Goal: Navigation & Orientation: Find specific page/section

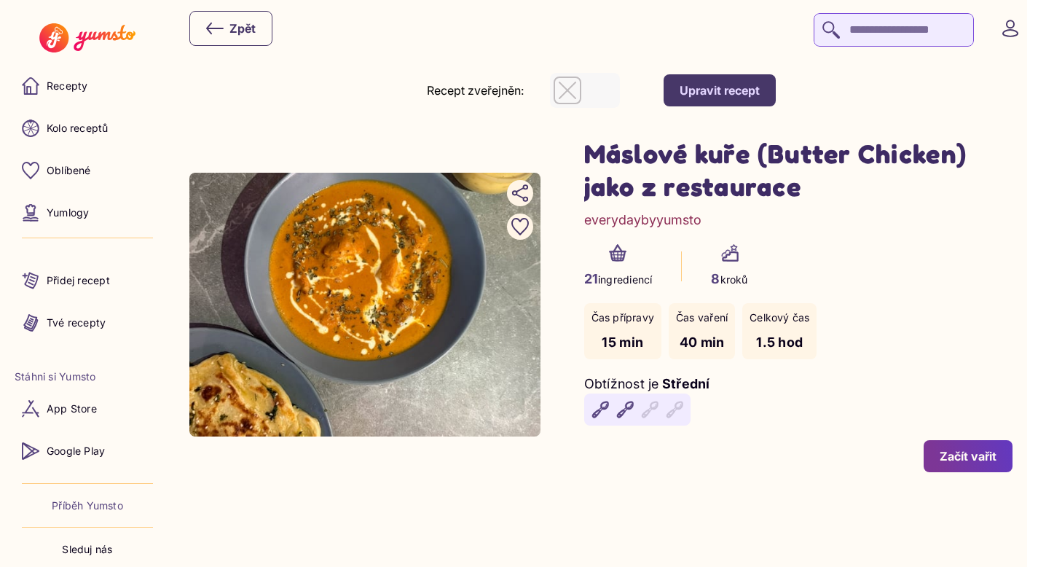
click at [358, 100] on recipe-detail-management-block "Recept zveřejněn: Upravit recept" at bounding box center [600, 90] width 823 height 35
click at [76, 325] on p "Tvé recepty" at bounding box center [76, 322] width 59 height 15
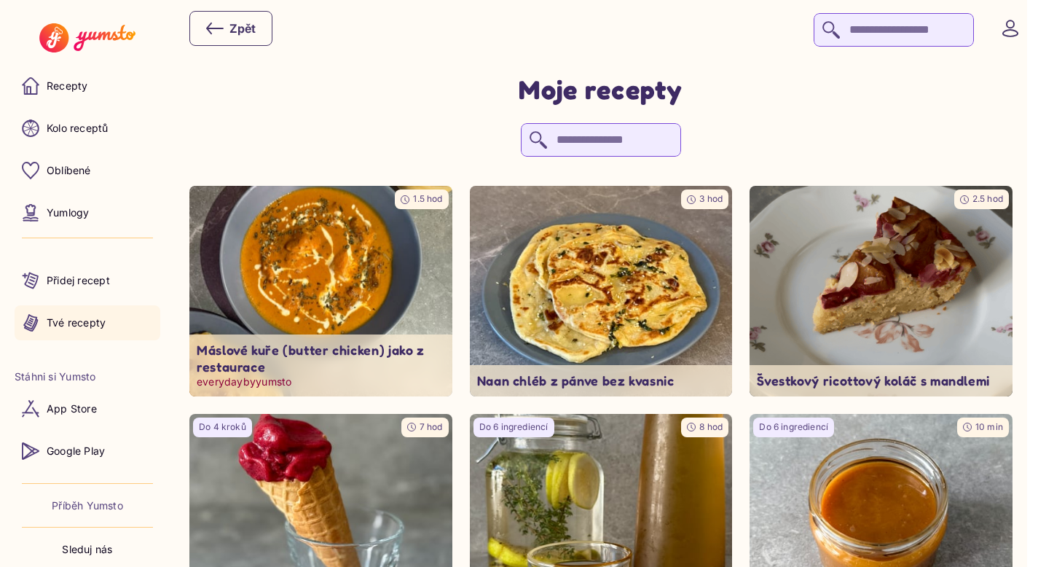
click at [334, 298] on img at bounding box center [321, 291] width 276 height 221
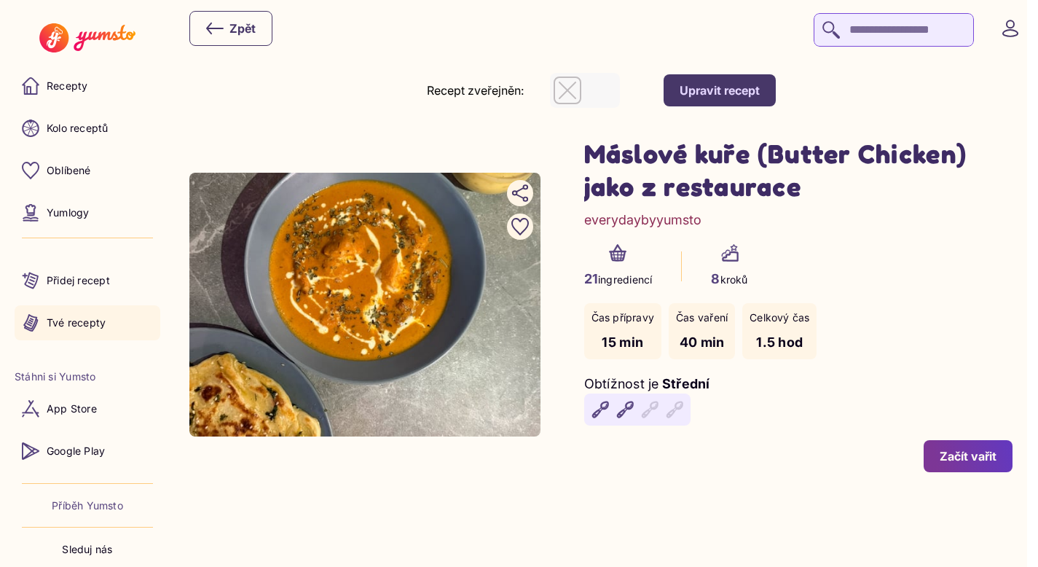
click at [82, 325] on p "Tvé recepty" at bounding box center [76, 322] width 59 height 15
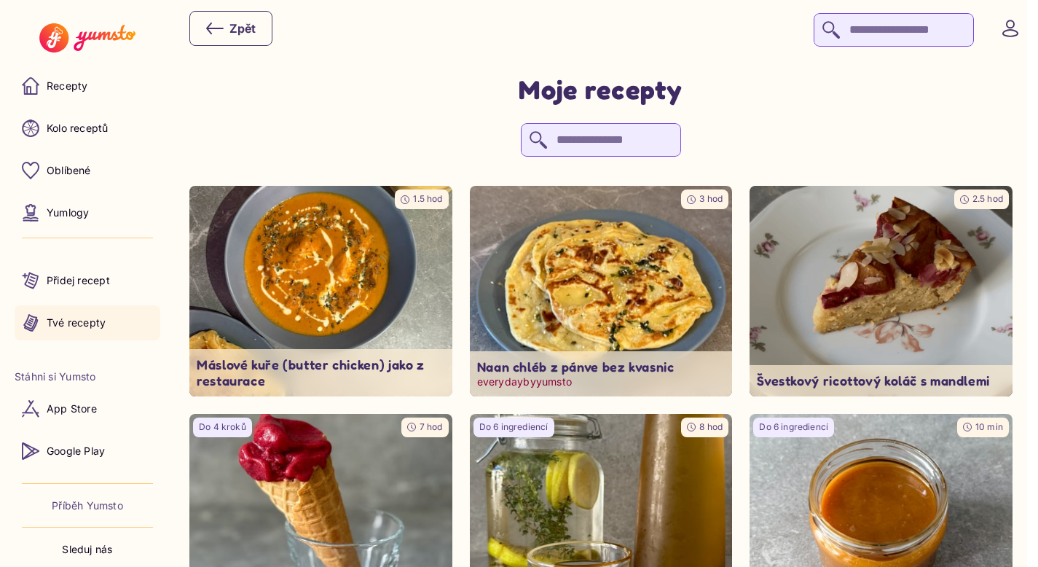
click at [609, 275] on img at bounding box center [601, 291] width 276 height 221
